Goal: Information Seeking & Learning: Learn about a topic

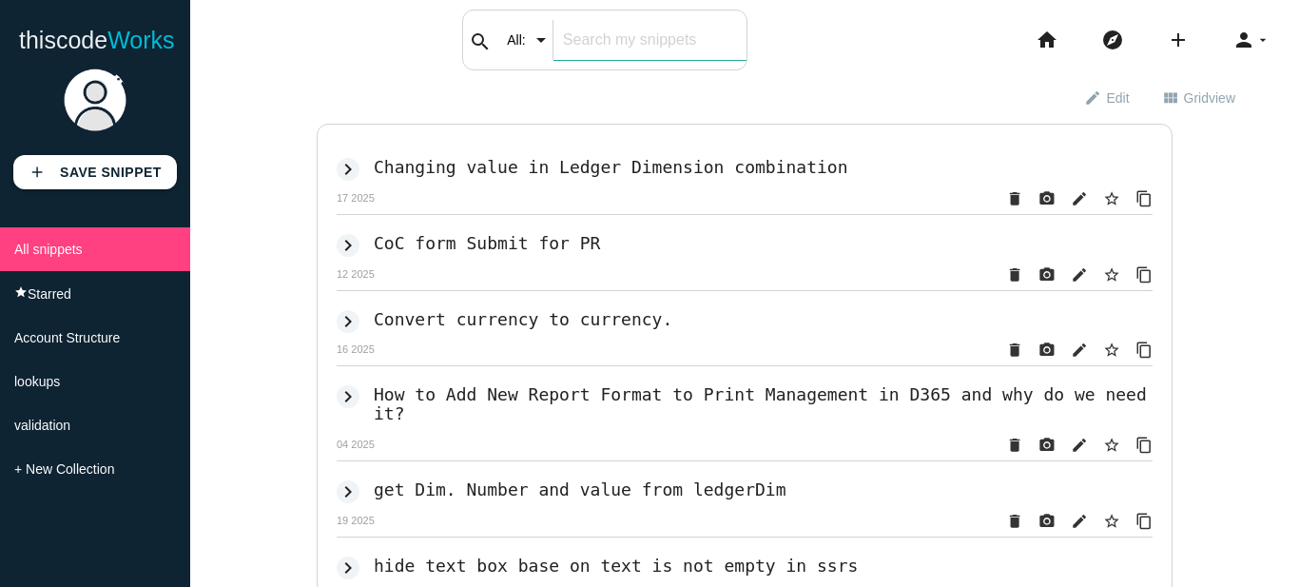
click at [584, 34] on input "text" at bounding box center [649, 40] width 193 height 40
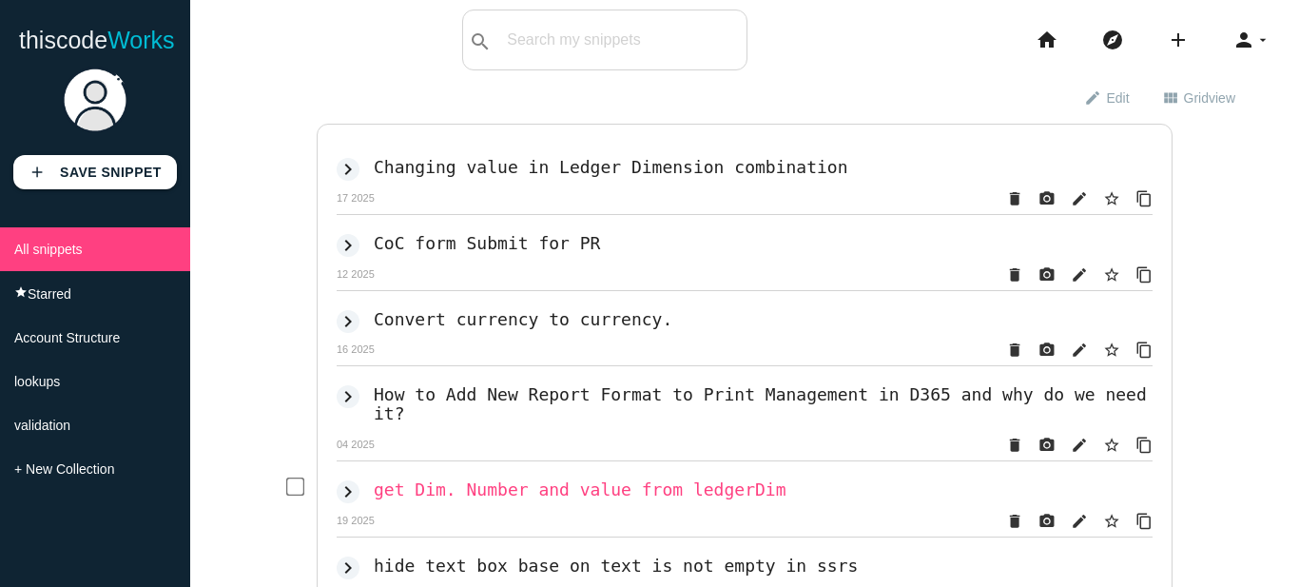
click at [458, 481] on h2 "get Dim. Number and value from ledgerDim" at bounding box center [580, 489] width 412 height 20
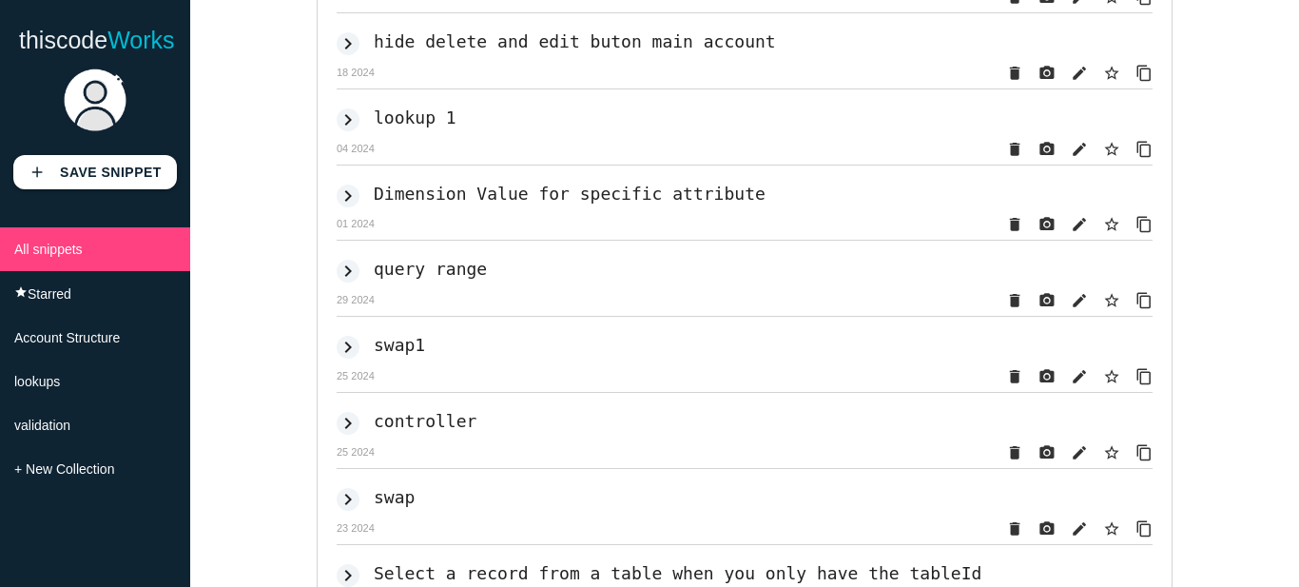
scroll to position [4930, 0]
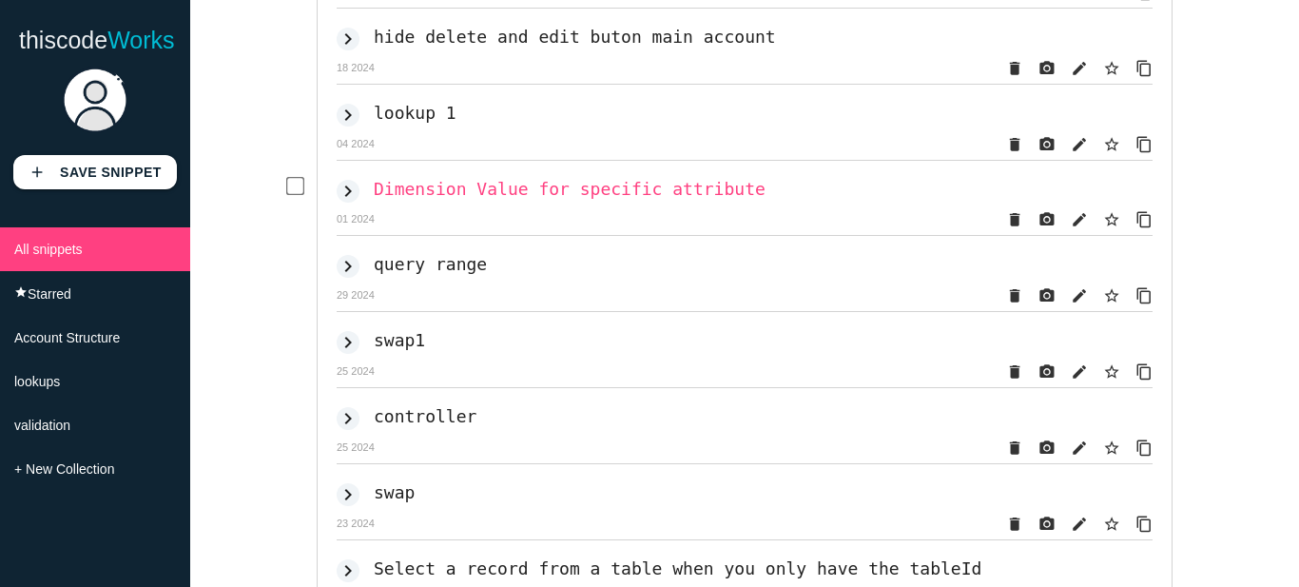
click at [610, 199] on h2 "Dimension Value for specific attribute" at bounding box center [570, 189] width 392 height 20
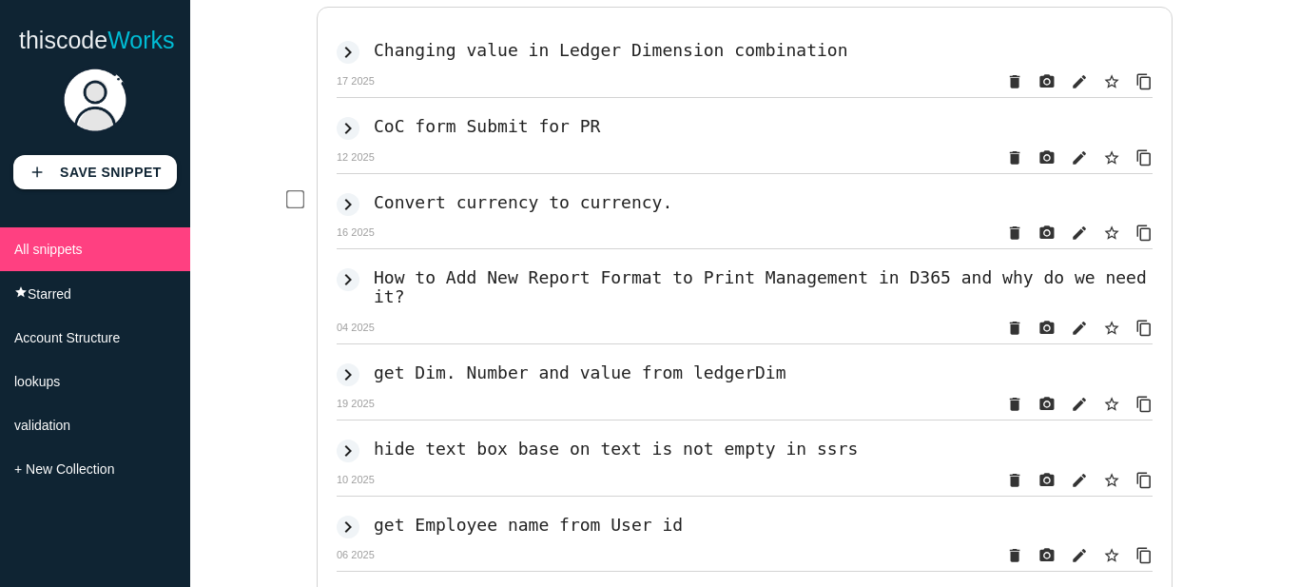
scroll to position [121, 0]
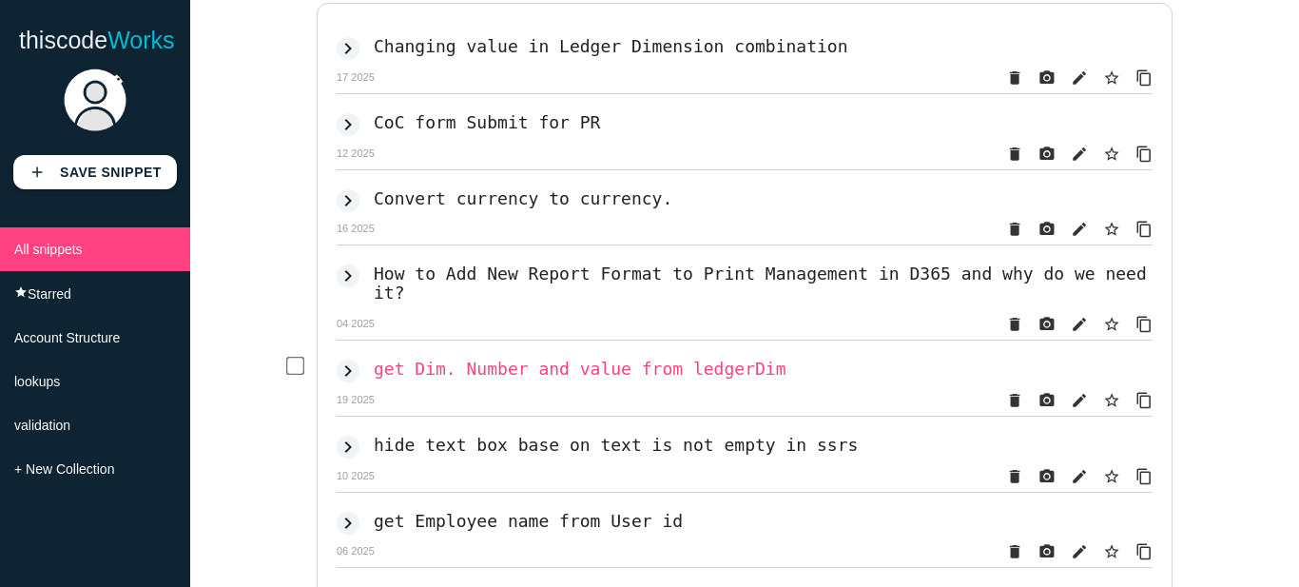
click at [514, 361] on h2 "get Dim. Number and value from ledgerDim" at bounding box center [580, 368] width 412 height 20
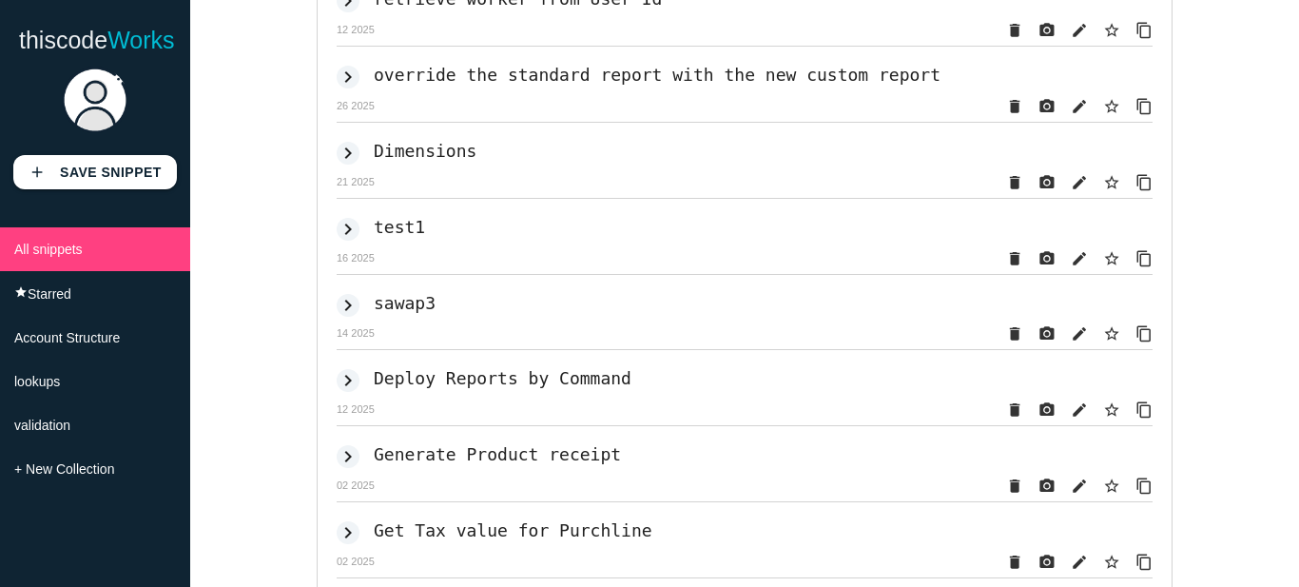
scroll to position [1139, 0]
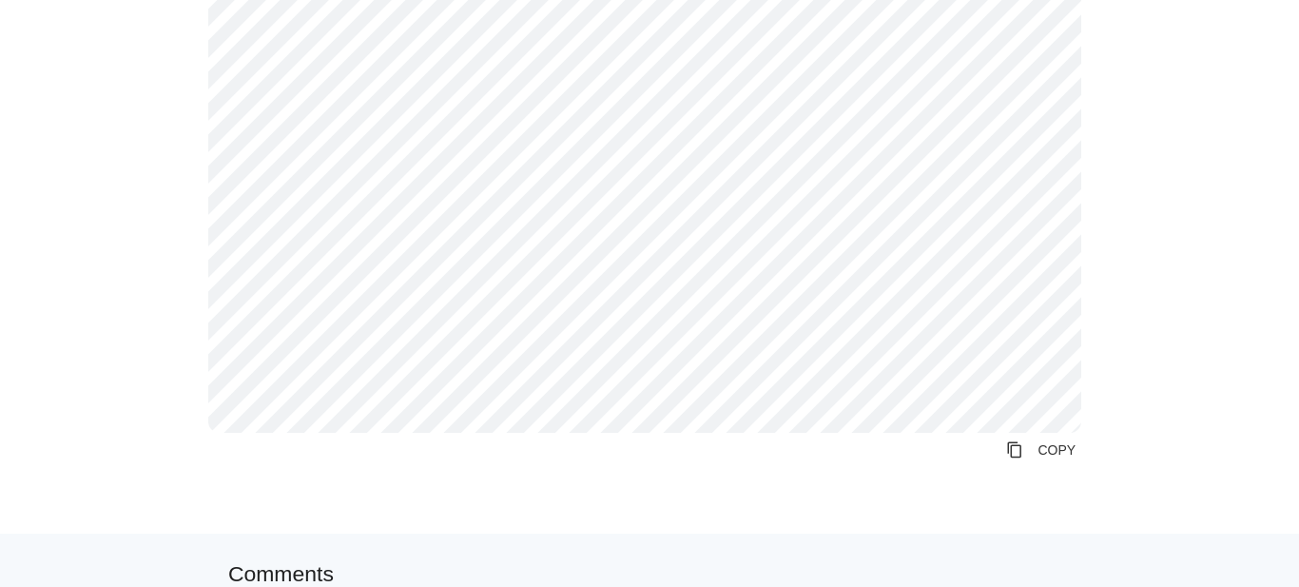
scroll to position [435, 0]
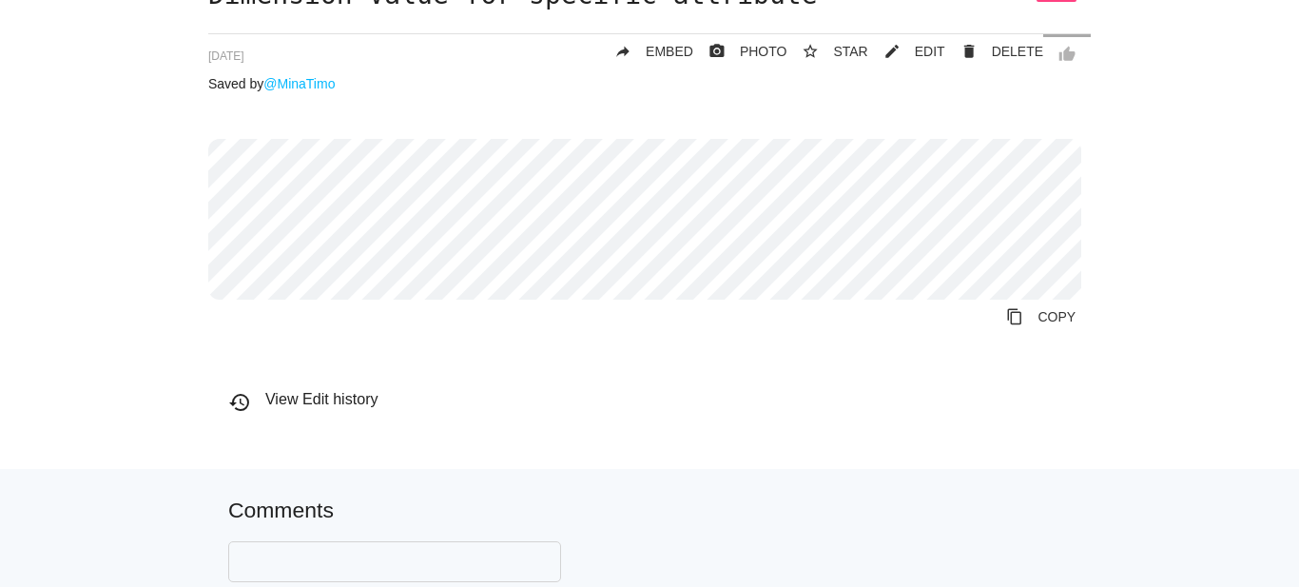
scroll to position [154, 0]
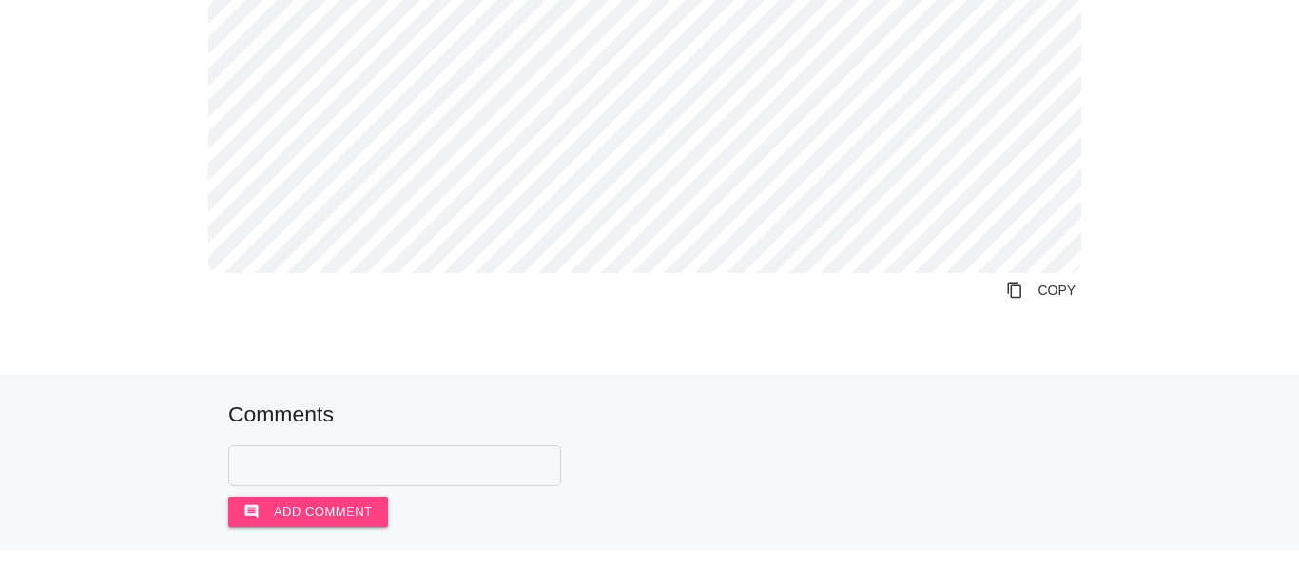
scroll to position [599, 0]
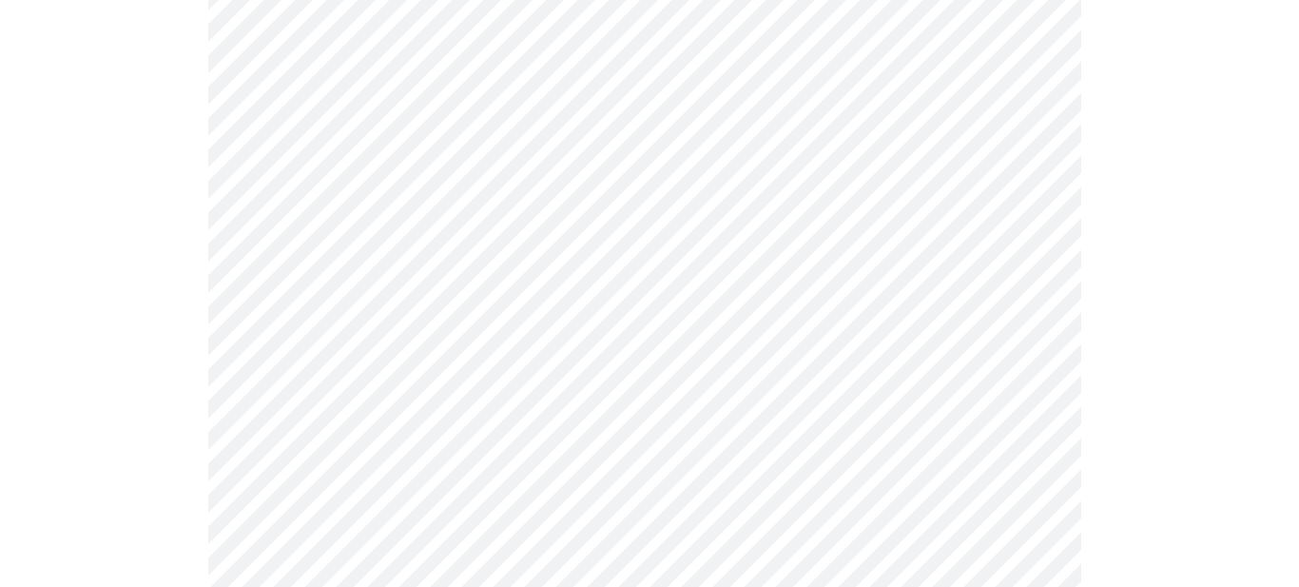
scroll to position [311, 0]
